Goal: Contribute content: Add original content to the website for others to see

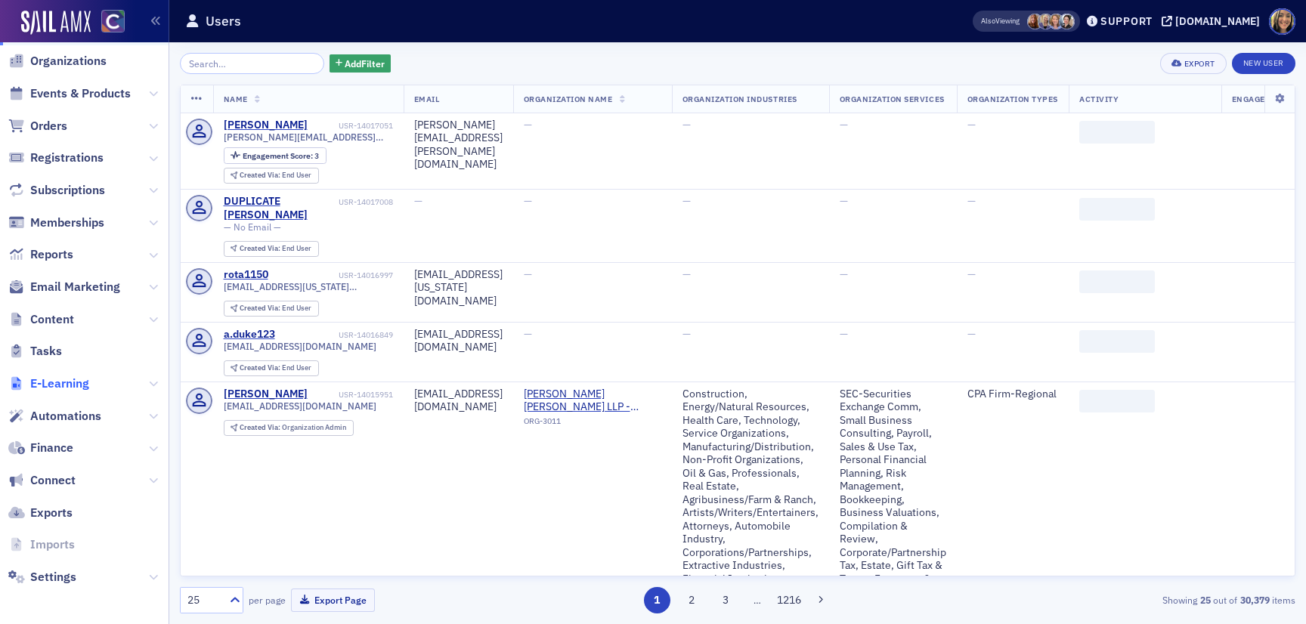
scroll to position [119, 0]
click at [52, 314] on span "Content" at bounding box center [52, 319] width 44 height 17
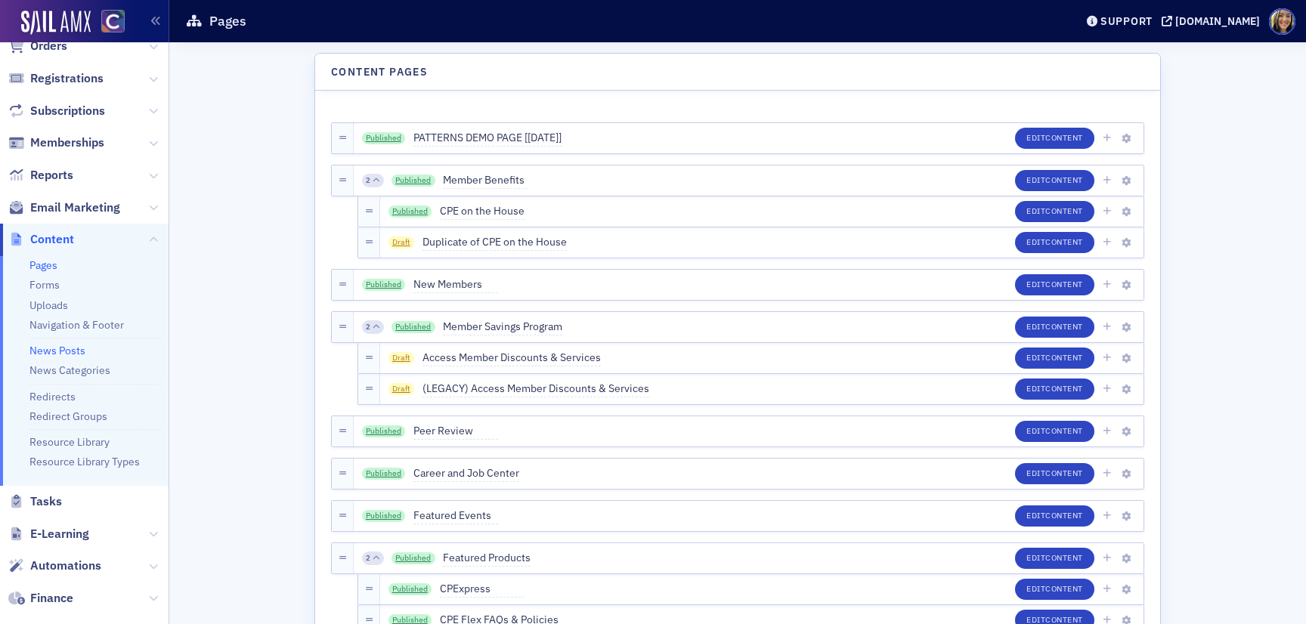
click at [65, 345] on link "News Posts" at bounding box center [57, 351] width 56 height 14
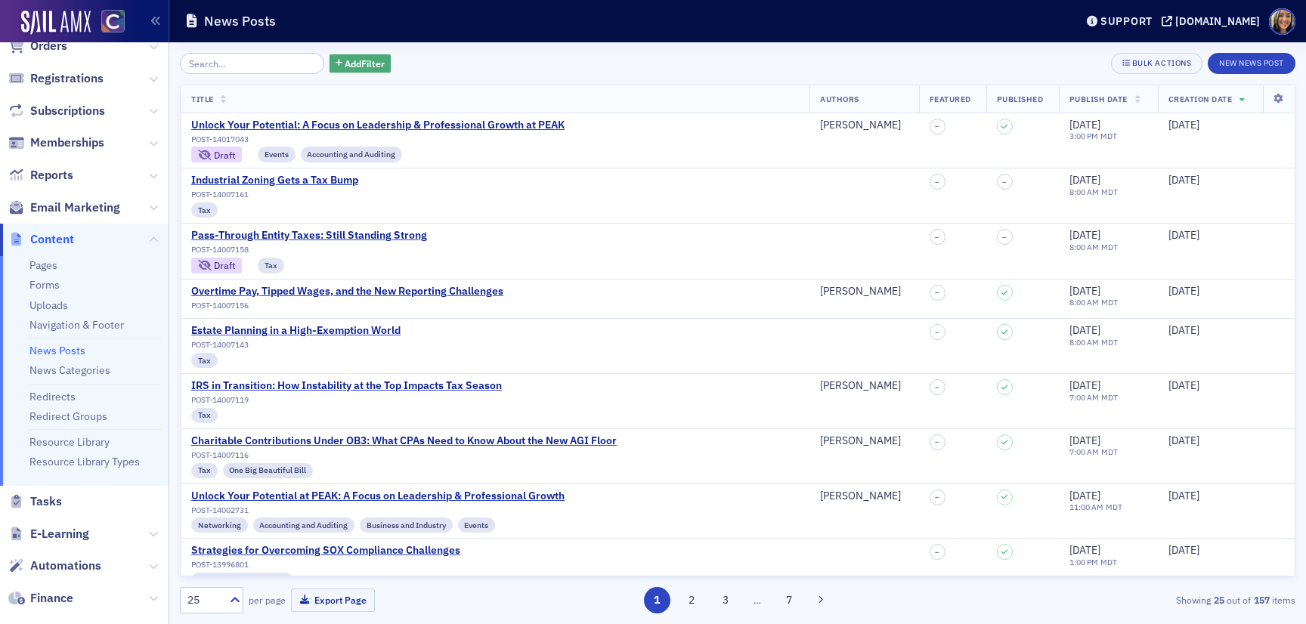
click at [345, 67] on span "Add Filter" at bounding box center [365, 64] width 40 height 14
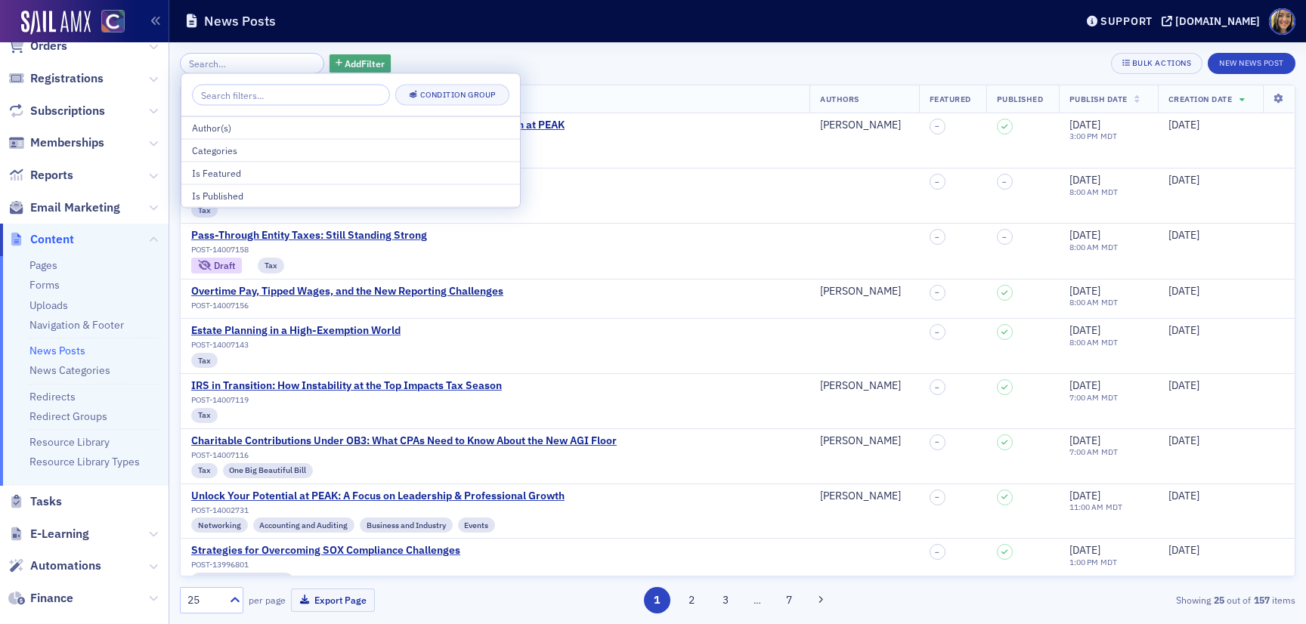
click at [345, 66] on span "Add Filter" at bounding box center [365, 64] width 40 height 14
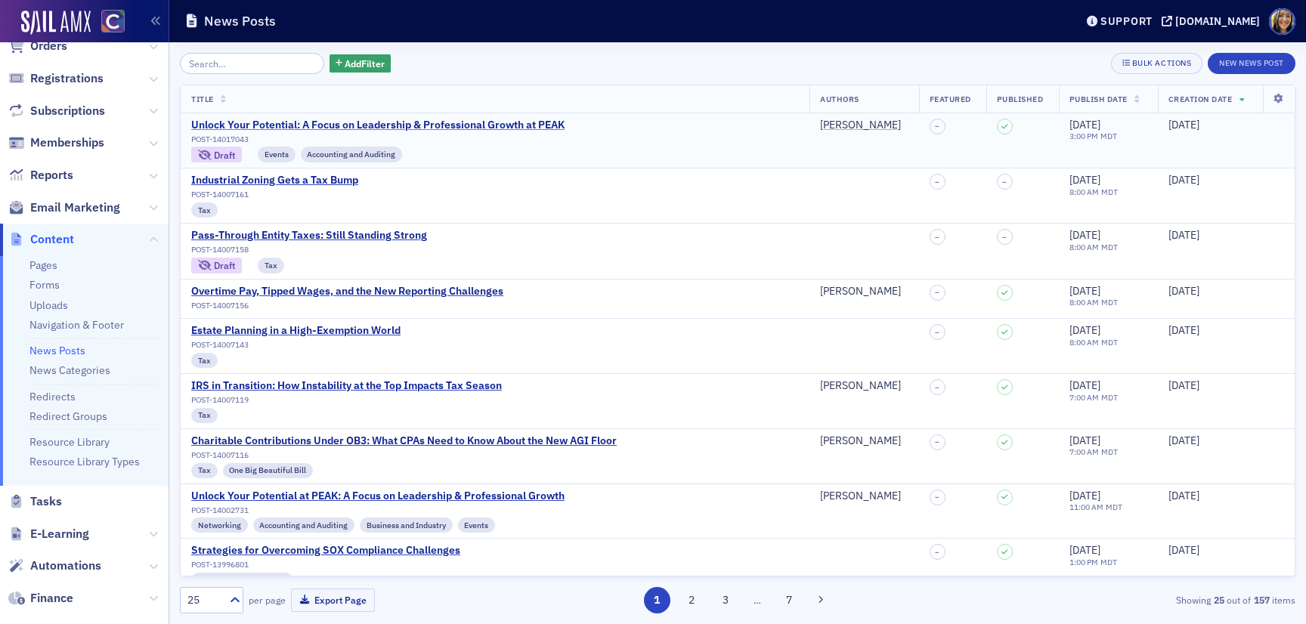
click at [254, 125] on div "Unlock Your Potential: A Focus on Leadership & Professional Growth at PEAK" at bounding box center [377, 126] width 373 height 14
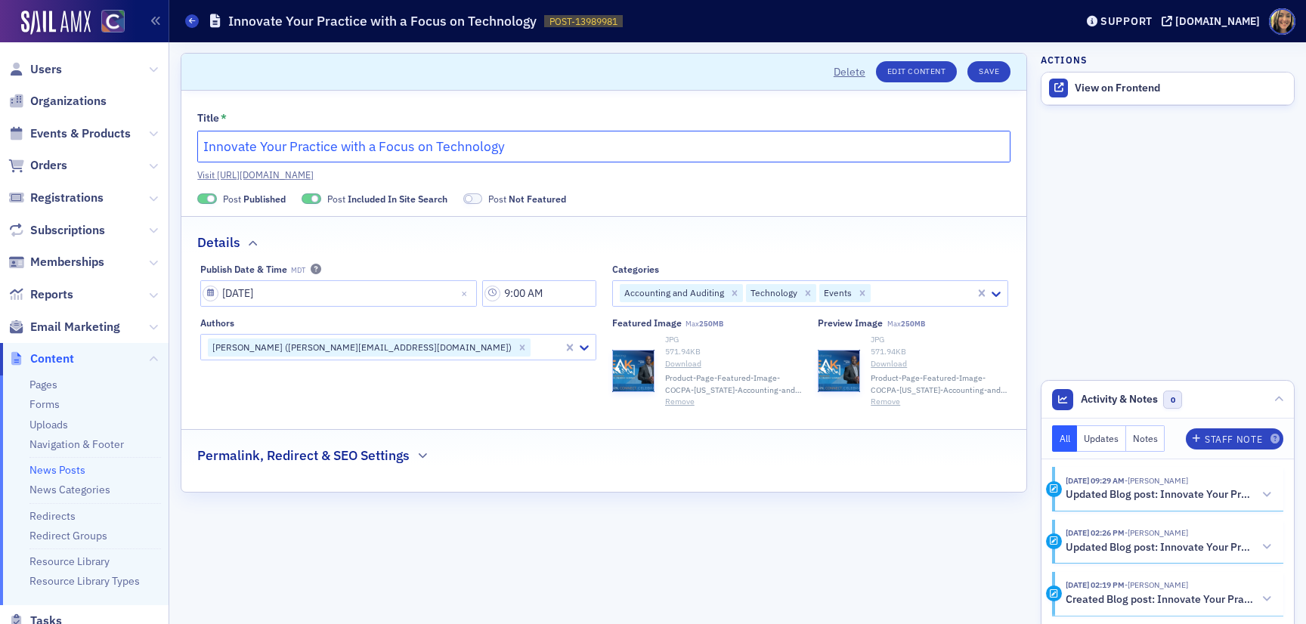
click at [521, 148] on input "Innovate Your Practice with a Focus on Technology" at bounding box center [603, 147] width 813 height 32
type input "Innovate Your Practice with a Focus on Technology at PEAK"
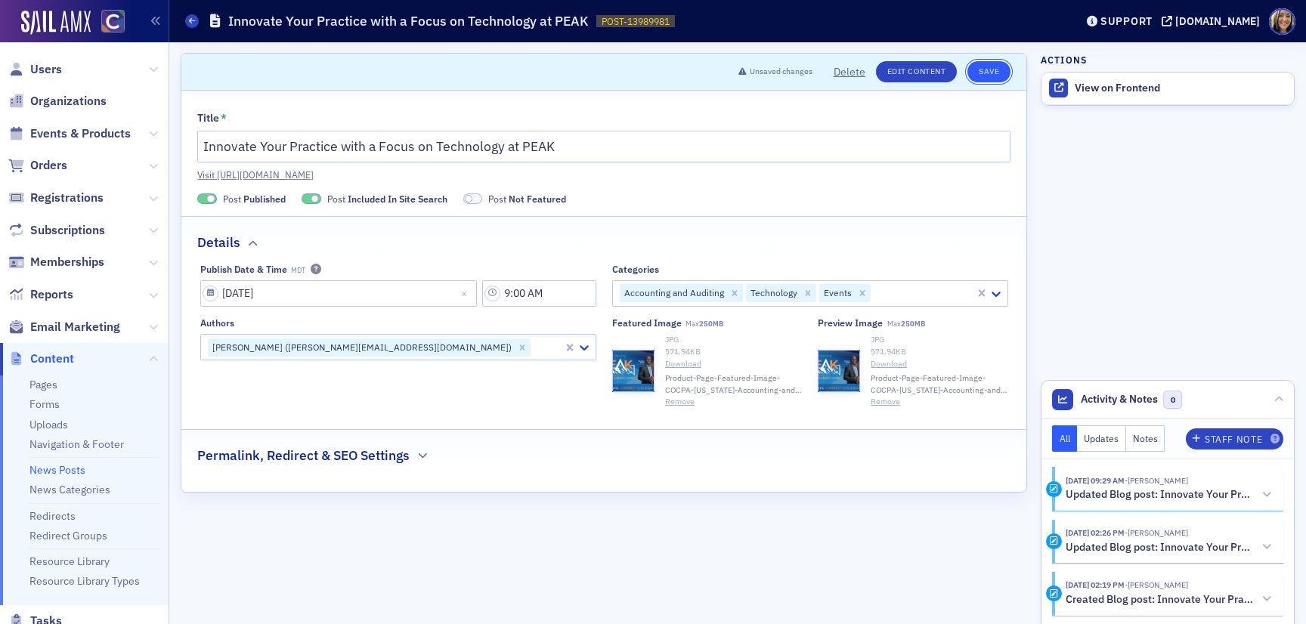
click at [987, 74] on button "Save" at bounding box center [988, 71] width 43 height 21
